Goal: Communication & Community: Share content

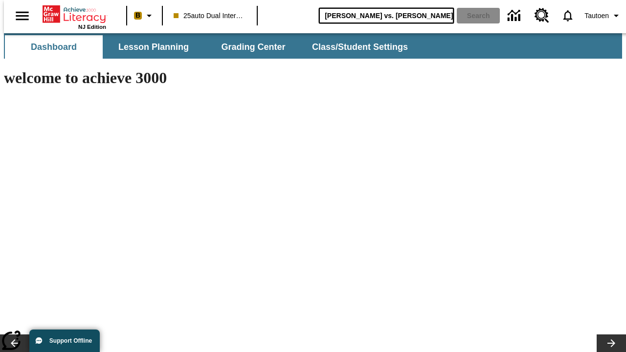
type input "[PERSON_NAME] vs. [PERSON_NAME]"
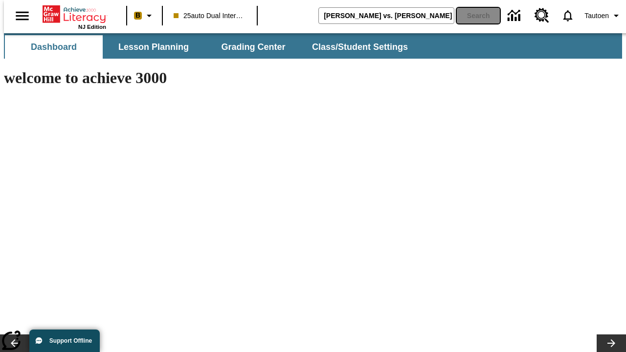
click at [472, 16] on button "Search" at bounding box center [478, 16] width 43 height 16
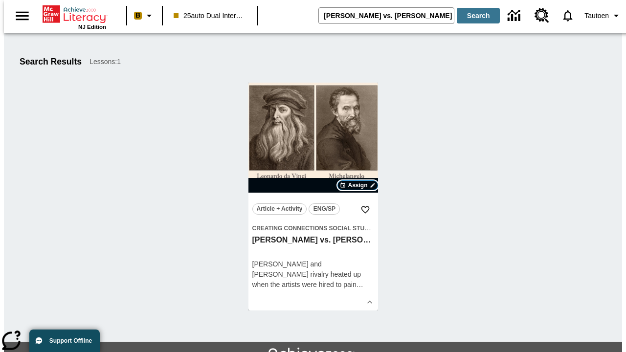
click at [358, 185] on span "Assign" at bounding box center [358, 185] width 20 height 9
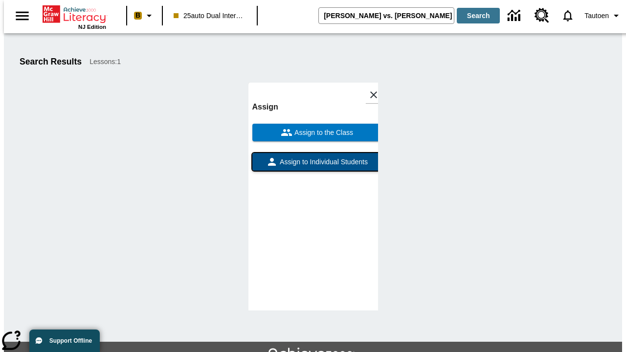
click at [313, 166] on span "Assign to Individual Students" at bounding box center [323, 162] width 90 height 10
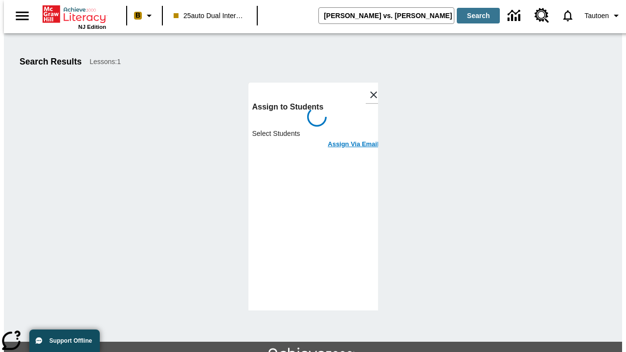
click at [346, 139] on h6 "Assign Via Email" at bounding box center [353, 144] width 51 height 11
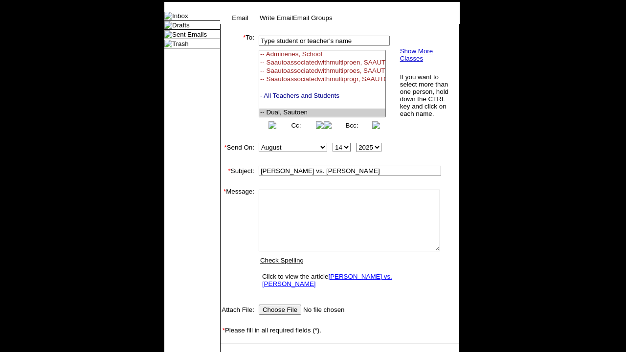
select select "U,21476361,1"
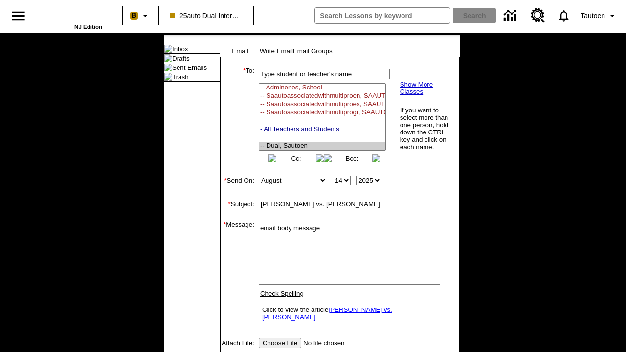
scroll to position [125, 0]
type textarea "email body message"
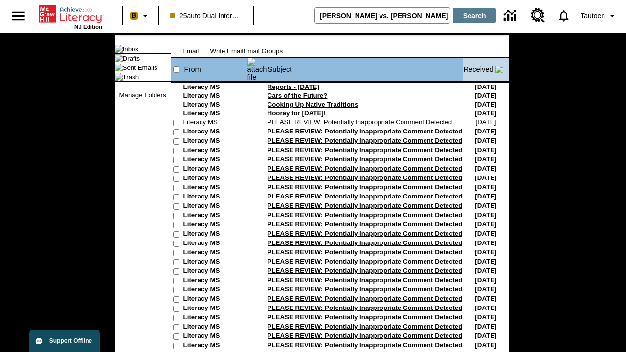
type input "[PERSON_NAME] vs. [PERSON_NAME]"
click at [472, 16] on button "Search" at bounding box center [474, 16] width 43 height 16
